Goal: Task Accomplishment & Management: Use online tool/utility

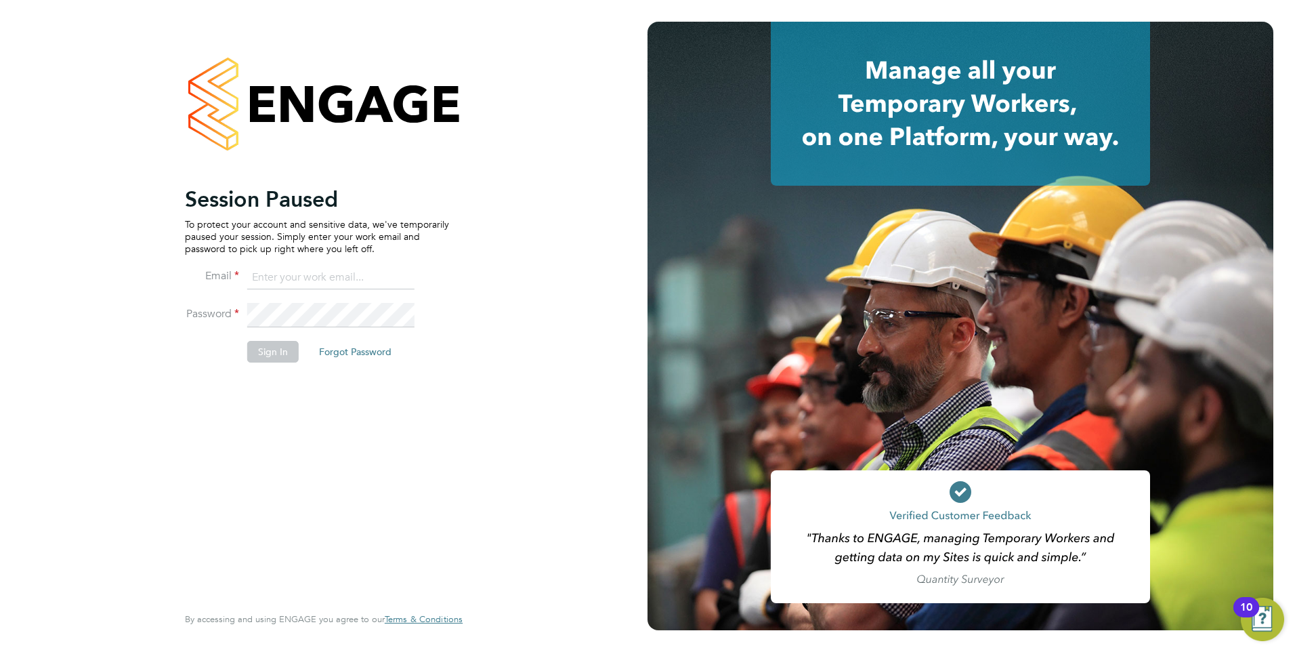
type input "amy.garcia@danielowen.co.uk"
click at [263, 354] on button "Sign In" at bounding box center [272, 352] width 51 height 22
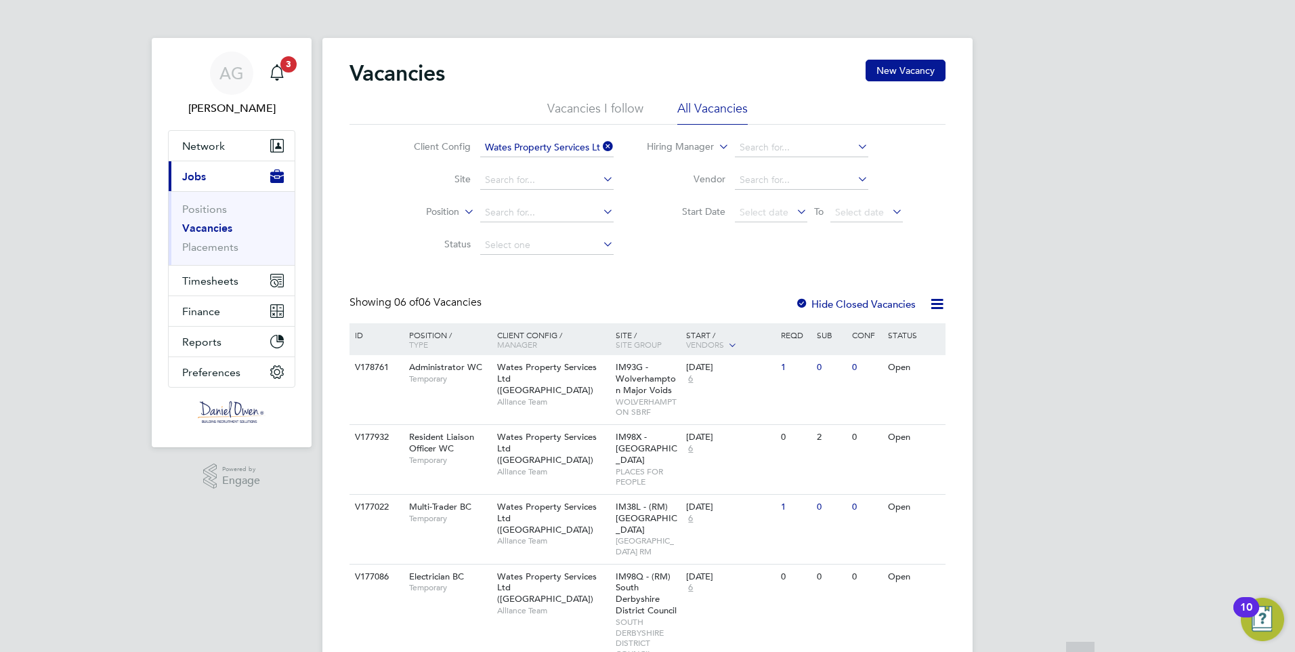
scroll to position [235, 0]
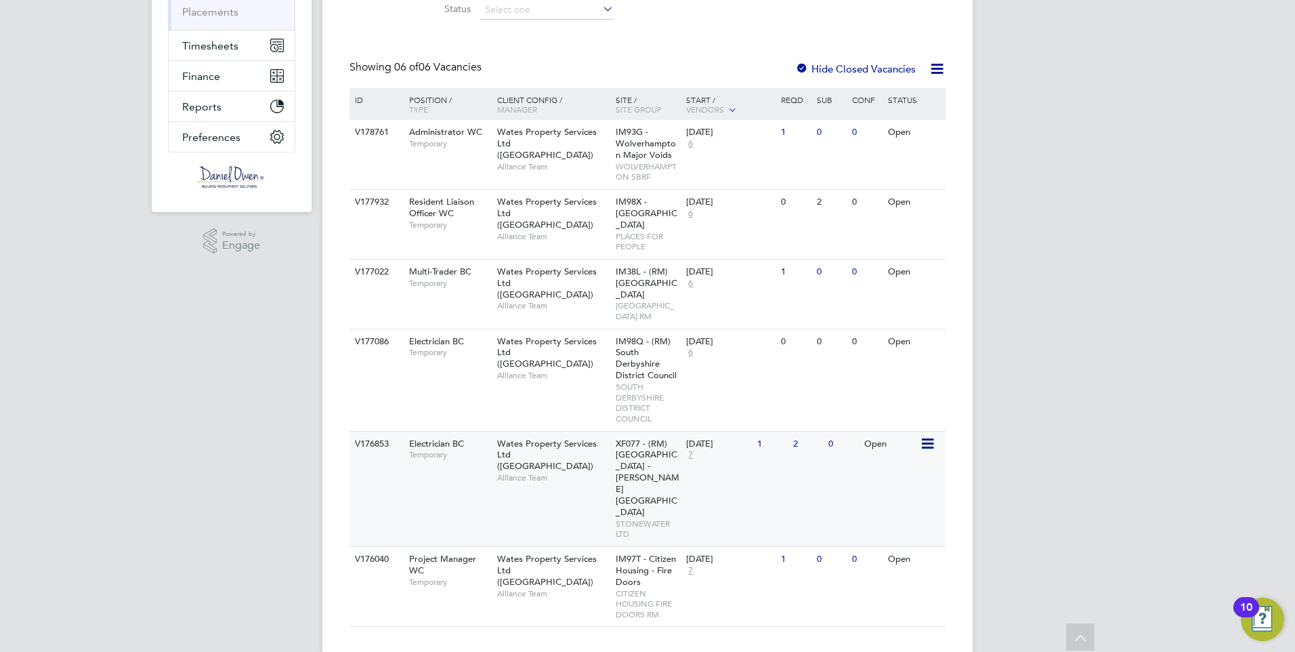
click at [579, 500] on div "V176853 Electrician BC Temporary Wates Property Services Ltd ([GEOGRAPHIC_DATA]…" at bounding box center [648, 488] width 596 height 115
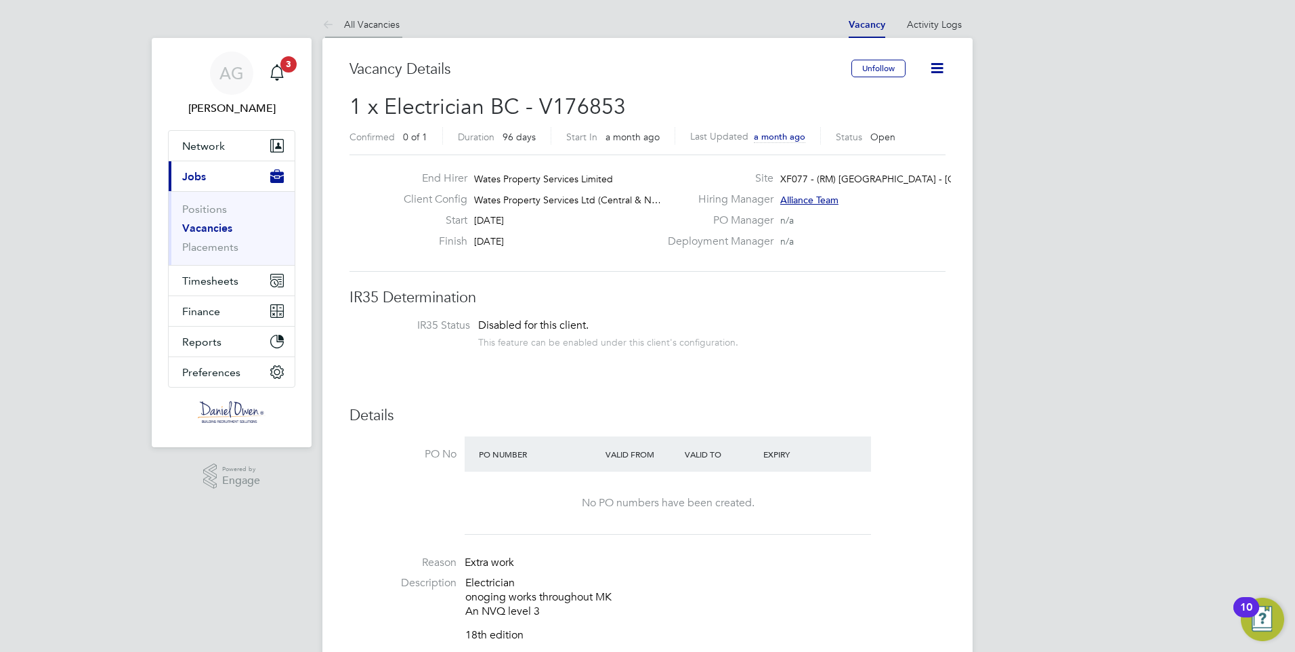
click at [382, 28] on link "All Vacancies" at bounding box center [360, 24] width 77 height 12
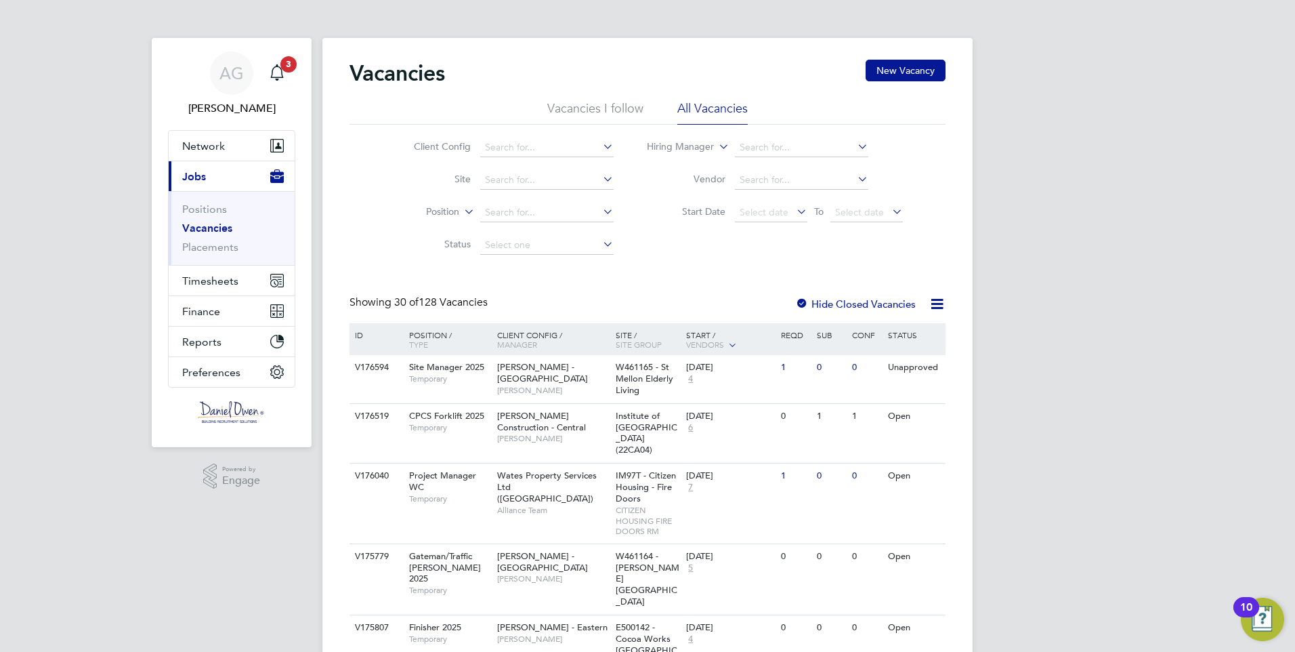
click at [546, 159] on li "Client Config" at bounding box center [503, 147] width 255 height 33
click at [522, 144] on input at bounding box center [546, 147] width 133 height 19
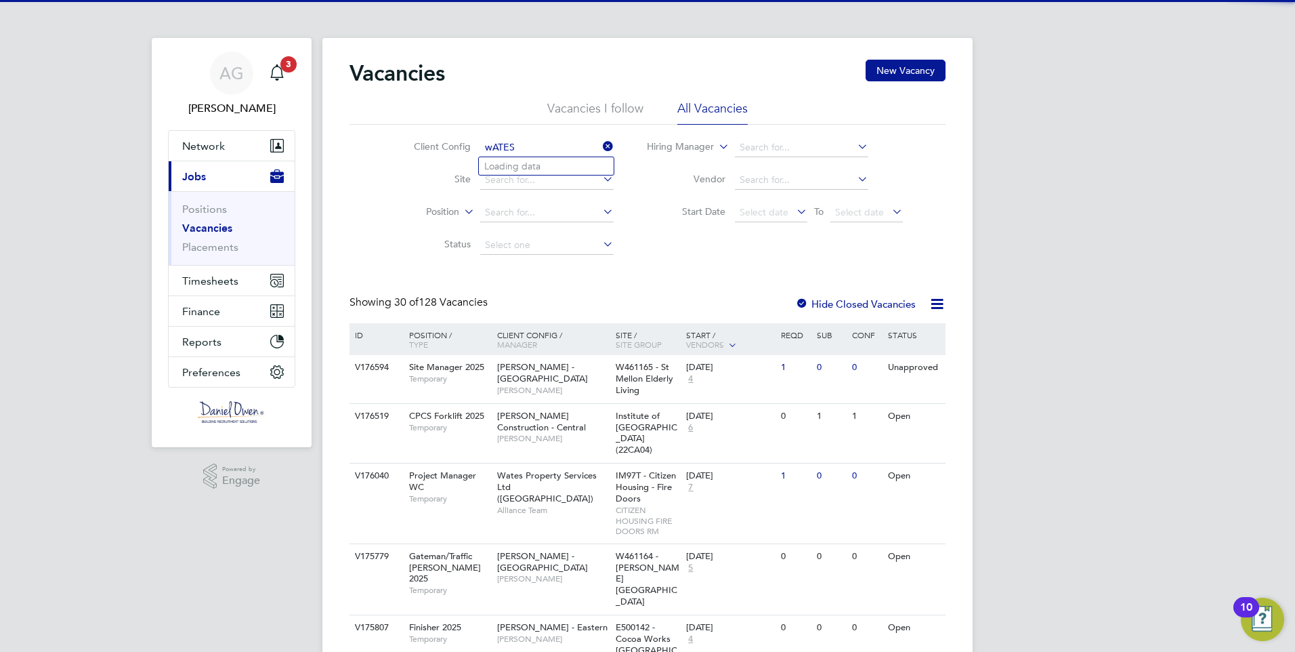
type input "A2Dominion Housing Group"
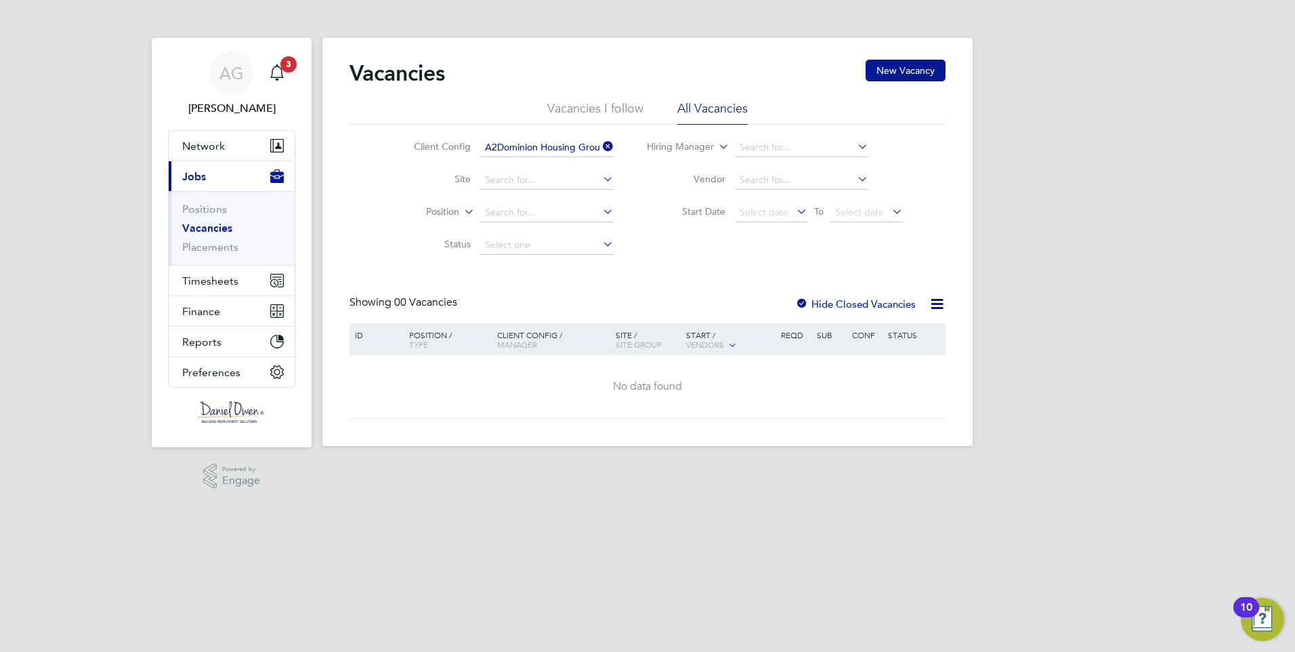
click at [600, 146] on icon at bounding box center [600, 146] width 0 height 19
